Goal: Information Seeking & Learning: Find specific fact

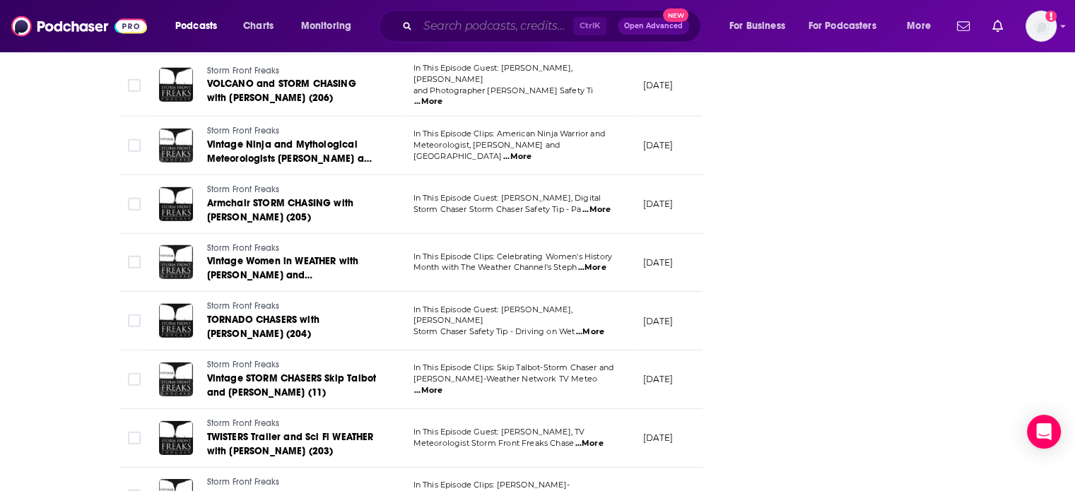
click at [501, 31] on input "Search podcasts, credits, & more..." at bounding box center [496, 26] width 156 height 23
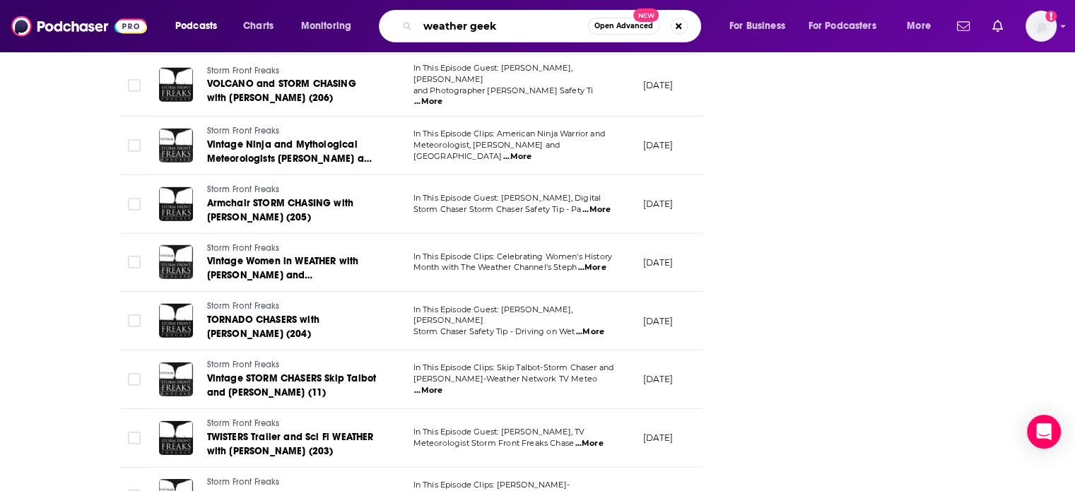
type input "weather geeks"
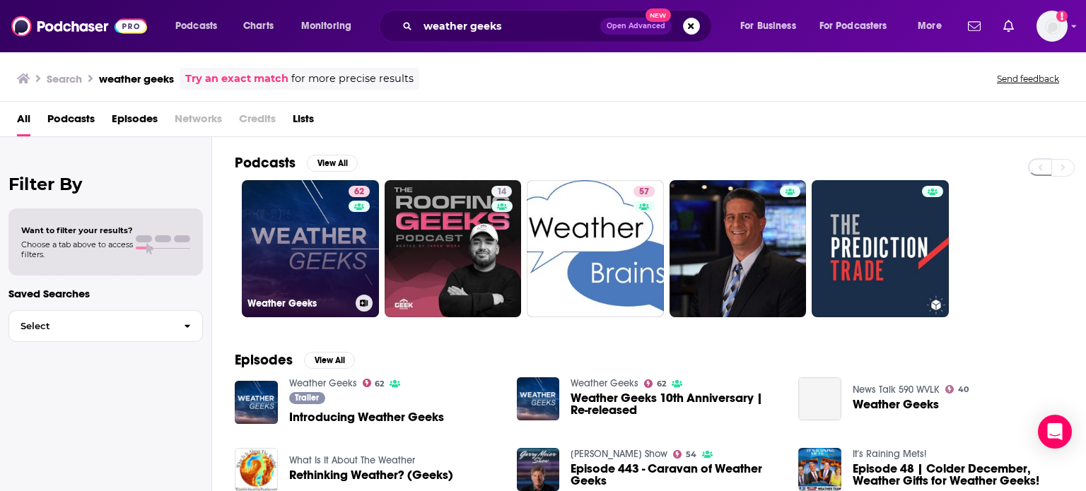
click at [307, 230] on link "62 Weather Geeks" at bounding box center [310, 248] width 137 height 137
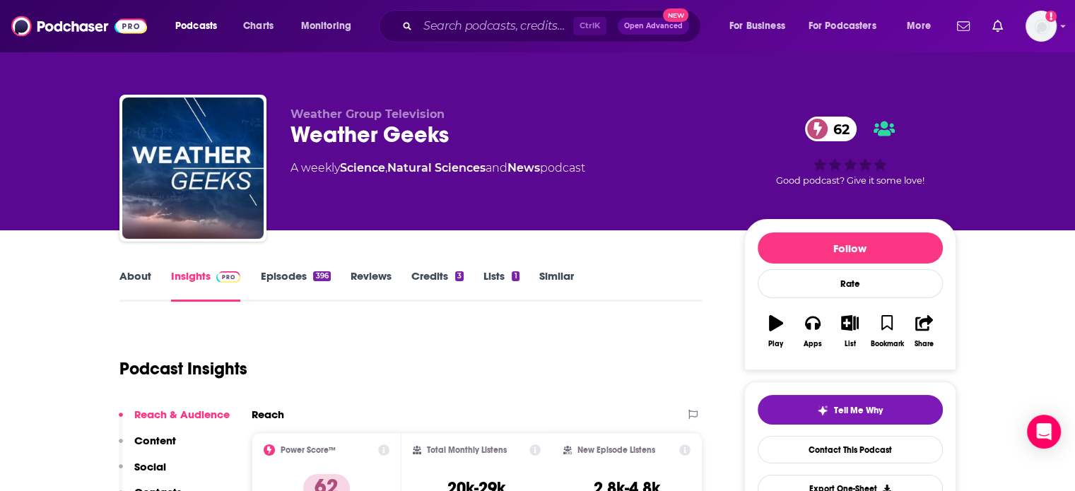
click at [311, 275] on link "Episodes 396" at bounding box center [295, 285] width 70 height 33
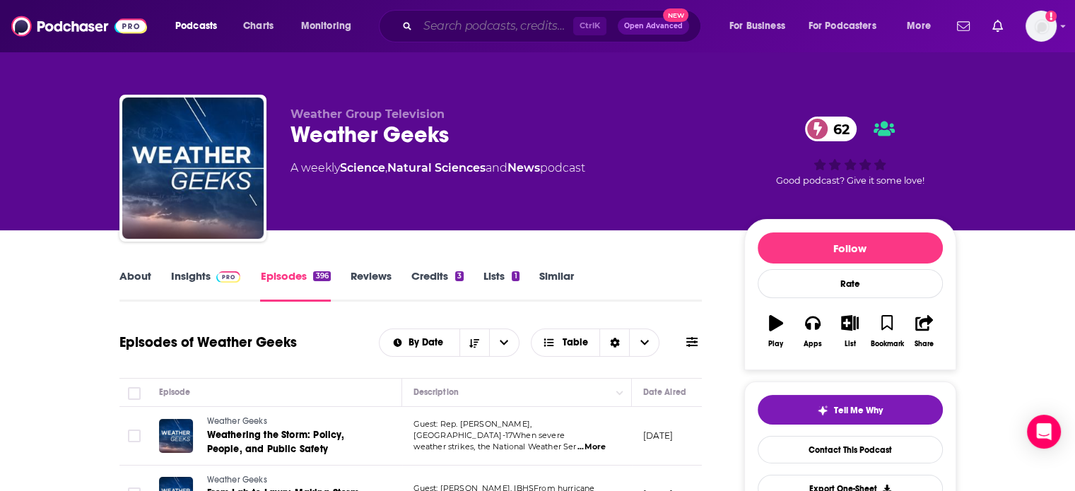
click at [513, 27] on input "Search podcasts, credits, & more..." at bounding box center [496, 26] width 156 height 23
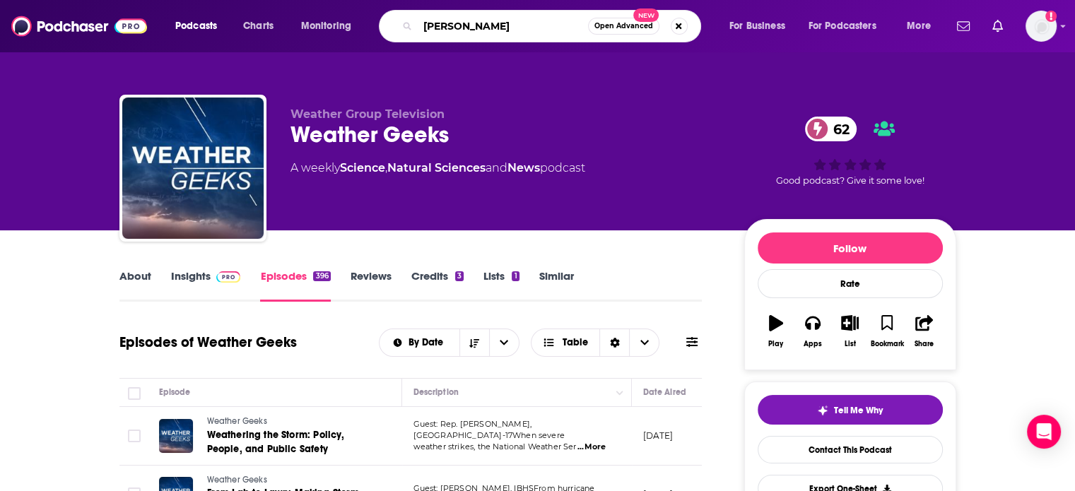
type input "[PERSON_NAME]"
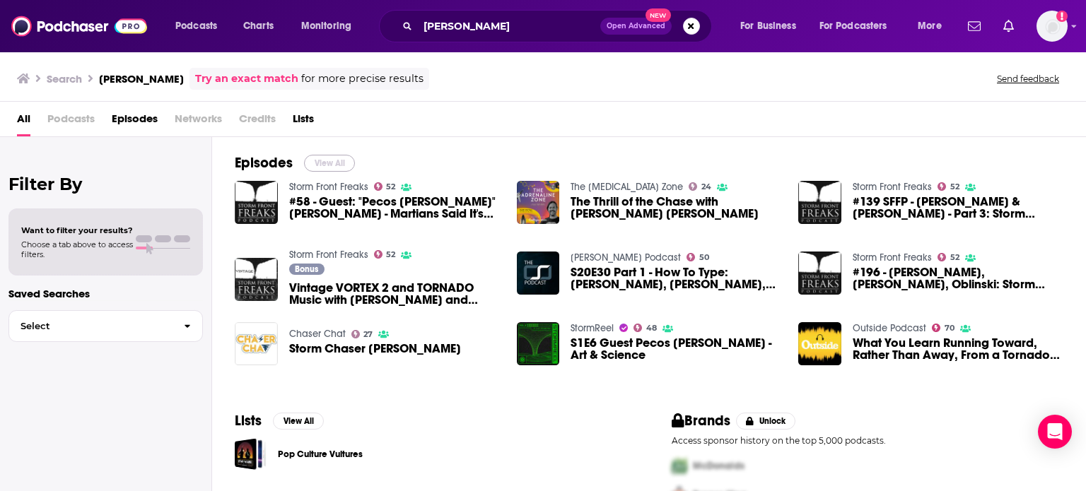
click at [328, 168] on button "View All" at bounding box center [329, 163] width 51 height 17
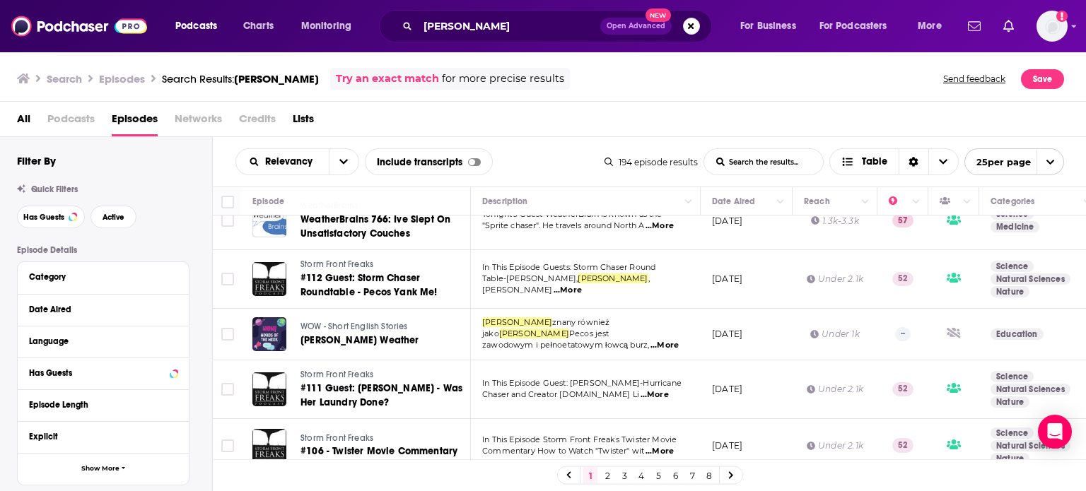
scroll to position [424, 0]
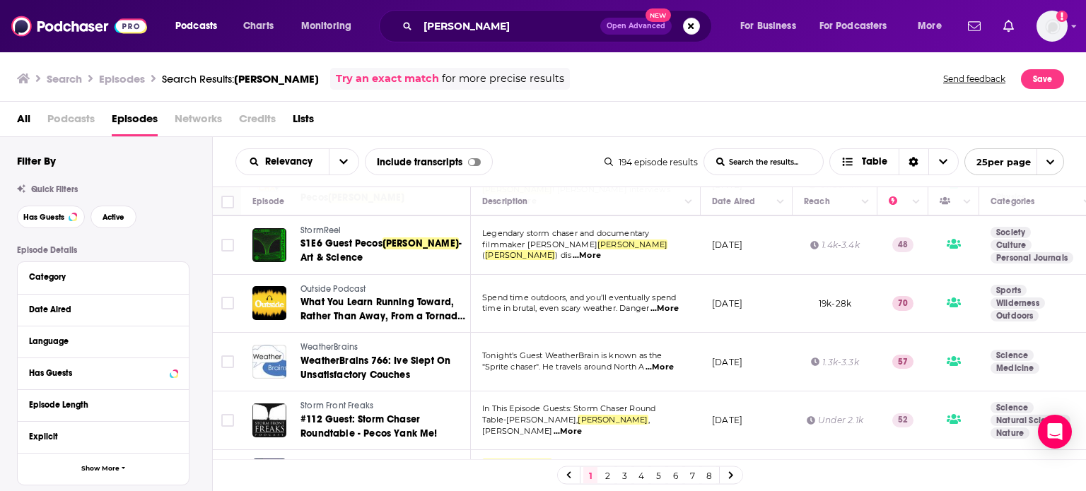
click at [661, 362] on span "...More" at bounding box center [659, 367] width 28 height 11
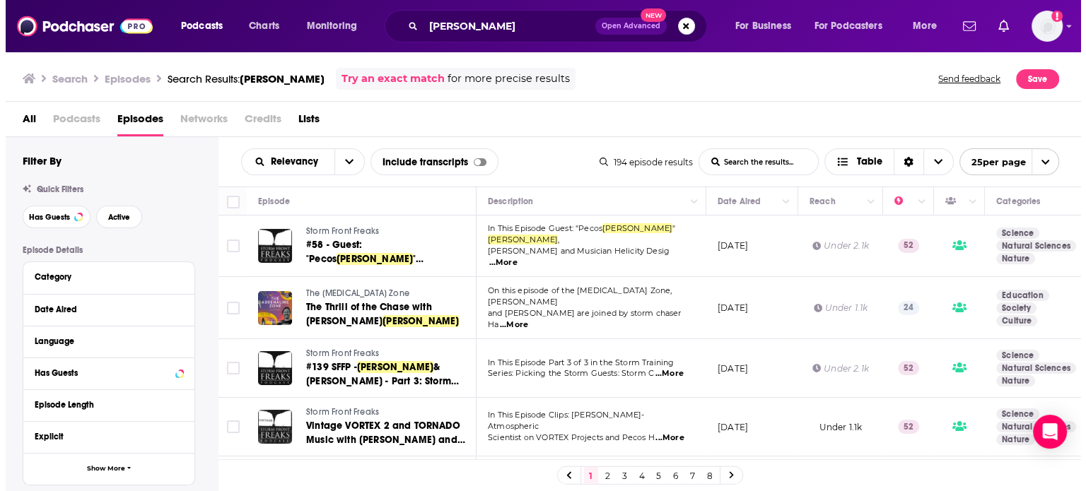
scroll to position [0, 0]
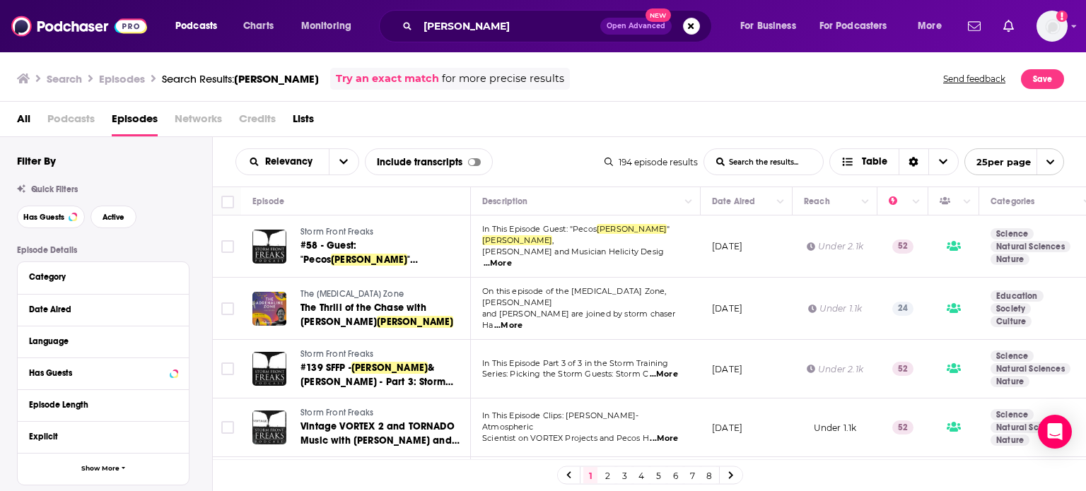
click at [341, 197] on div "Episode" at bounding box center [355, 201] width 206 height 17
click at [332, 160] on button "open menu" at bounding box center [344, 161] width 30 height 25
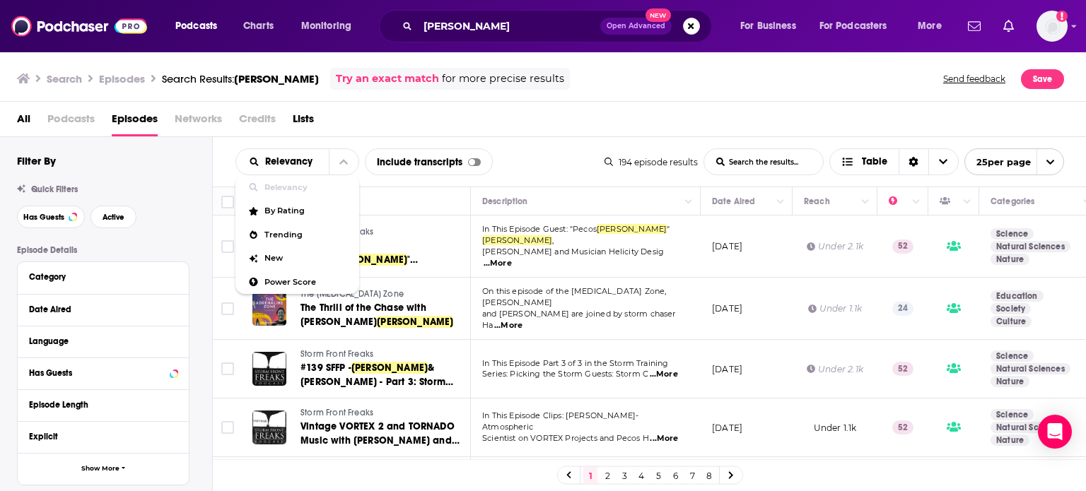
click at [431, 108] on div "All Podcasts Episodes Networks Credits Lists" at bounding box center [546, 121] width 1058 height 29
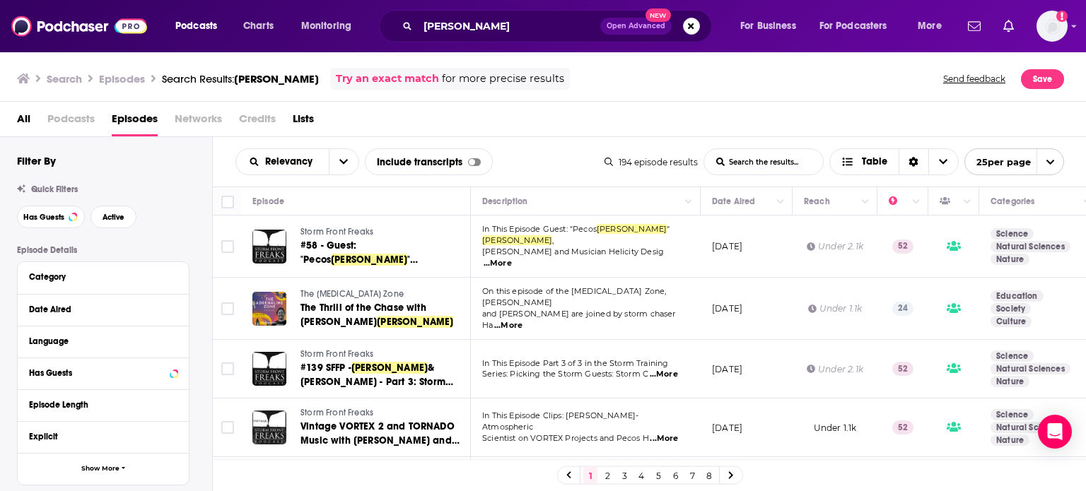
click at [766, 160] on schyma-list-search-input "List Search Input" at bounding box center [763, 161] width 119 height 25
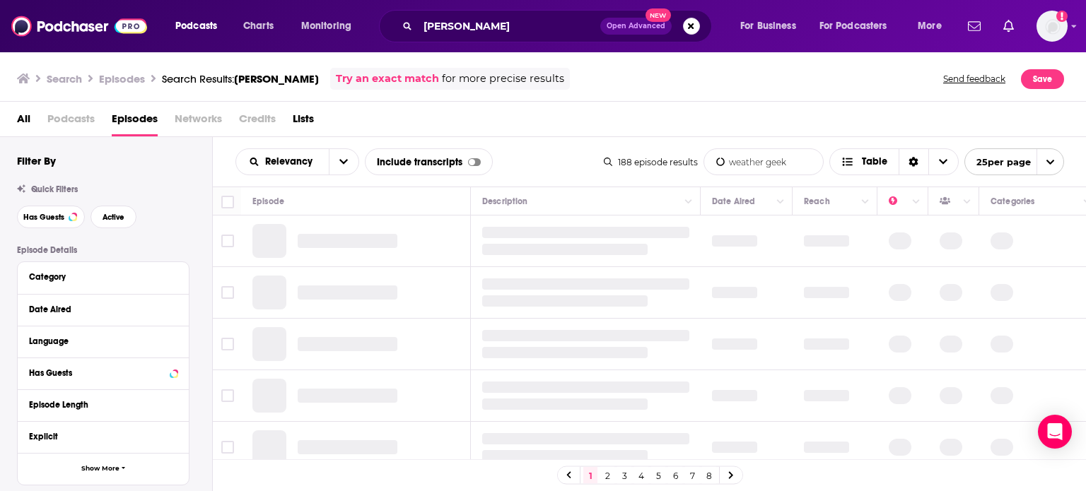
type schyma-list-search-input "weather geeks"
